Goal: Entertainment & Leisure: Consume media (video, audio)

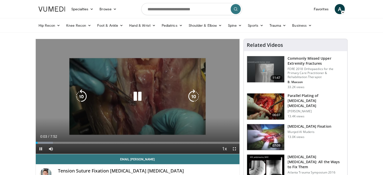
click at [139, 95] on icon "Video Player" at bounding box center [138, 96] width 14 height 14
click at [144, 96] on icon "Video Player" at bounding box center [138, 96] width 14 height 14
click at [170, 109] on div "10 seconds Tap to unmute" at bounding box center [138, 96] width 204 height 115
click at [138, 94] on icon "Video Player" at bounding box center [138, 96] width 14 height 14
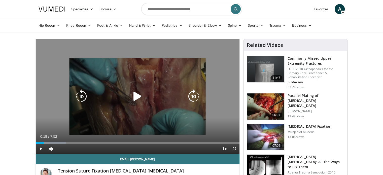
click at [134, 100] on icon "Video Player" at bounding box center [138, 96] width 14 height 14
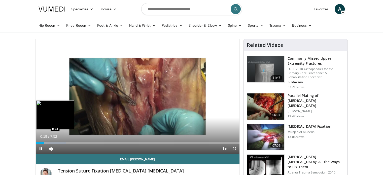
click at [46, 143] on div "Progress Bar" at bounding box center [46, 143] width 1 height 2
click at [51, 143] on div "Progress Bar" at bounding box center [51, 143] width 1 height 2
click at [56, 143] on div "Progress Bar" at bounding box center [56, 143] width 1 height 2
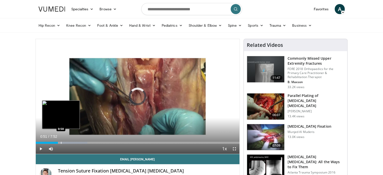
click at [61, 143] on div "Progress Bar" at bounding box center [61, 143] width 1 height 2
click at [66, 143] on div "Progress Bar" at bounding box center [66, 143] width 1 height 2
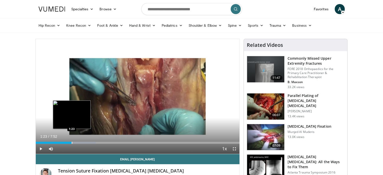
click at [72, 143] on div "Progress Bar" at bounding box center [72, 143] width 1 height 2
click at [74, 143] on div "Progress Bar" at bounding box center [74, 143] width 1 height 2
click at [81, 143] on div "Progress Bar" at bounding box center [81, 143] width 1 height 2
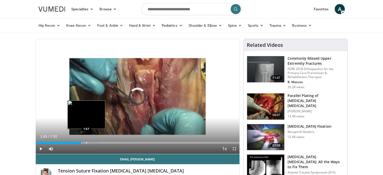
click at [86, 143] on div "Progress Bar" at bounding box center [86, 143] width 1 height 2
click at [91, 143] on div "Progress Bar" at bounding box center [91, 143] width 1 height 2
click at [97, 143] on div "Progress Bar" at bounding box center [97, 143] width 1 height 2
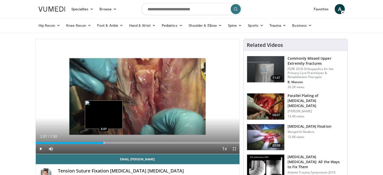
click at [104, 143] on div "Progress Bar" at bounding box center [104, 143] width 1 height 2
click at [111, 142] on div "Progress Bar" at bounding box center [111, 143] width 1 height 2
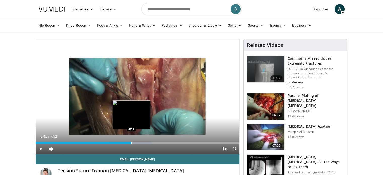
click at [132, 143] on div "Progress Bar" at bounding box center [132, 143] width 1 height 2
click at [132, 142] on div "Progress Bar" at bounding box center [132, 143] width 1 height 2
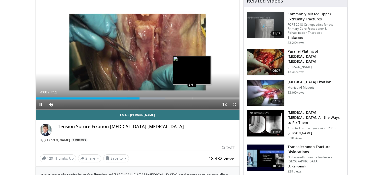
scroll to position [44, 0]
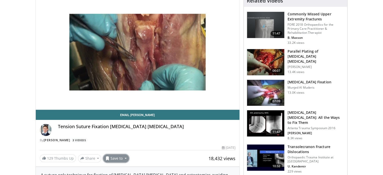
click at [119, 159] on button "Save to" at bounding box center [116, 159] width 26 height 8
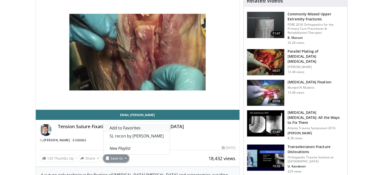
click at [130, 128] on span "Add to Favorites" at bounding box center [125, 128] width 31 height 6
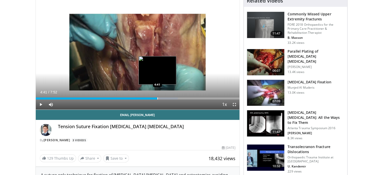
click at [158, 98] on div "Progress Bar" at bounding box center [158, 99] width 1 height 2
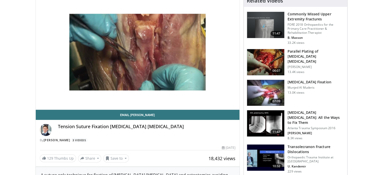
click at [164, 97] on video-js "**********" at bounding box center [138, 52] width 204 height 115
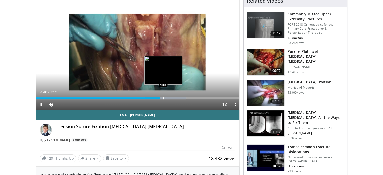
click at [163, 98] on div "Progress Bar" at bounding box center [163, 99] width 1 height 2
click at [172, 98] on div "Progress Bar" at bounding box center [172, 99] width 1 height 2
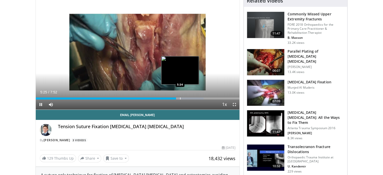
click at [180, 97] on div "Loaded : 82.42% 5:25 5:34" at bounding box center [138, 97] width 204 height 5
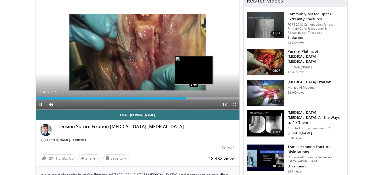
click at [194, 98] on div "Progress Bar" at bounding box center [191, 99] width 43 height 2
click at [199, 98] on div "Progress Bar" at bounding box center [199, 99] width 1 height 2
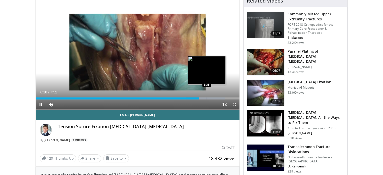
click at [207, 98] on div "Progress Bar" at bounding box center [207, 99] width 1 height 2
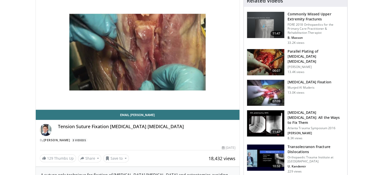
click at [214, 98] on div "10 seconds Tap to unmute" at bounding box center [138, 52] width 204 height 115
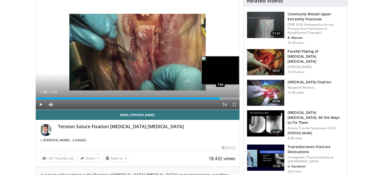
click at [221, 98] on div "Progress Bar" at bounding box center [221, 99] width 1 height 2
click at [231, 98] on div "Progress Bar" at bounding box center [231, 99] width 1 height 2
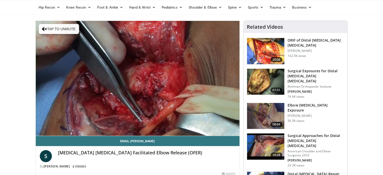
scroll to position [18, 0]
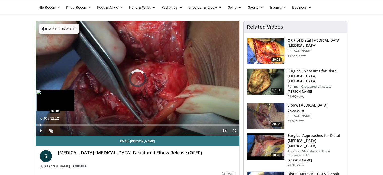
click at [40, 124] on div "Progress Bar" at bounding box center [40, 125] width 1 height 2
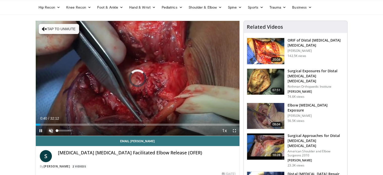
click at [49, 130] on span "Video Player" at bounding box center [51, 131] width 10 height 10
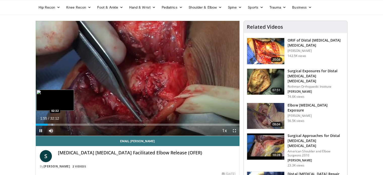
click at [52, 125] on div "Progress Bar" at bounding box center [52, 125] width 1 height 2
click at [54, 125] on div "Progress Bar" at bounding box center [54, 125] width 1 height 2
click at [58, 124] on div "Progress Bar" at bounding box center [58, 125] width 1 height 2
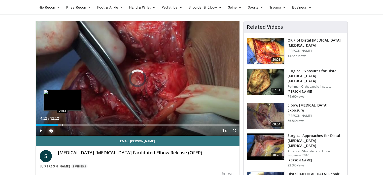
click at [63, 125] on div "Progress Bar" at bounding box center [63, 125] width 1 height 2
click at [66, 124] on div "Progress Bar" at bounding box center [66, 125] width 1 height 2
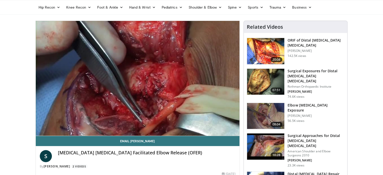
click at [70, 125] on div "10 seconds Tap to unmute" at bounding box center [138, 78] width 204 height 115
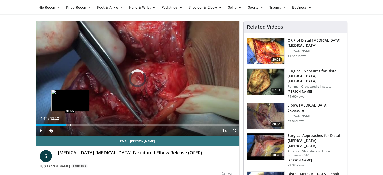
click at [70, 125] on div "Progress Bar" at bounding box center [70, 125] width 1 height 2
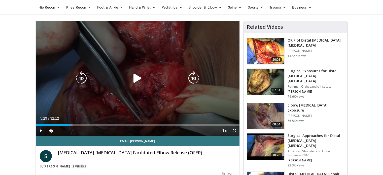
click at [134, 78] on icon "Video Player" at bounding box center [138, 78] width 14 height 14
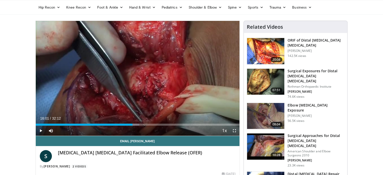
click at [137, 124] on div "Progress Bar" at bounding box center [137, 125] width 1 height 2
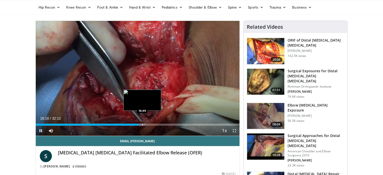
click at [142, 125] on div "Progress Bar" at bounding box center [142, 125] width 1 height 2
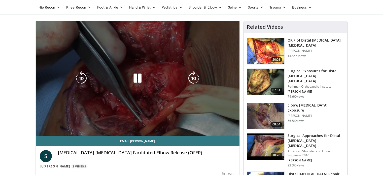
click at [147, 123] on video-js "**********" at bounding box center [138, 78] width 204 height 115
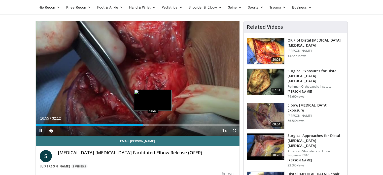
click at [153, 124] on div "Progress Bar" at bounding box center [153, 125] width 1 height 2
click at [158, 124] on div "Progress Bar" at bounding box center [158, 125] width 1 height 2
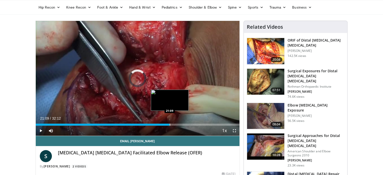
click at [170, 125] on div "Progress Bar" at bounding box center [170, 125] width 1 height 2
click at [174, 125] on div "Progress Bar" at bounding box center [174, 125] width 1 height 2
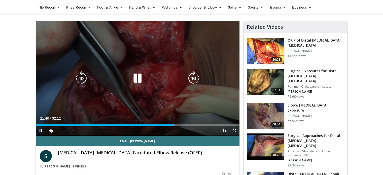
click at [139, 80] on icon "Video Player" at bounding box center [138, 78] width 14 height 14
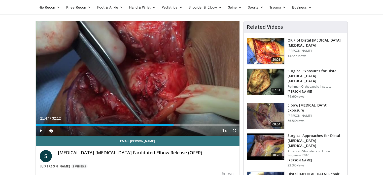
click at [139, 80] on div "20 seconds Tap to unmute" at bounding box center [138, 78] width 204 height 115
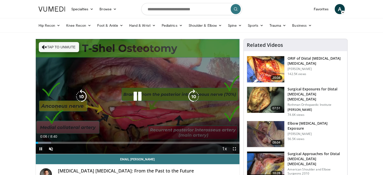
click at [140, 96] on icon "Video Player" at bounding box center [138, 96] width 14 height 14
